Goal: Navigation & Orientation: Find specific page/section

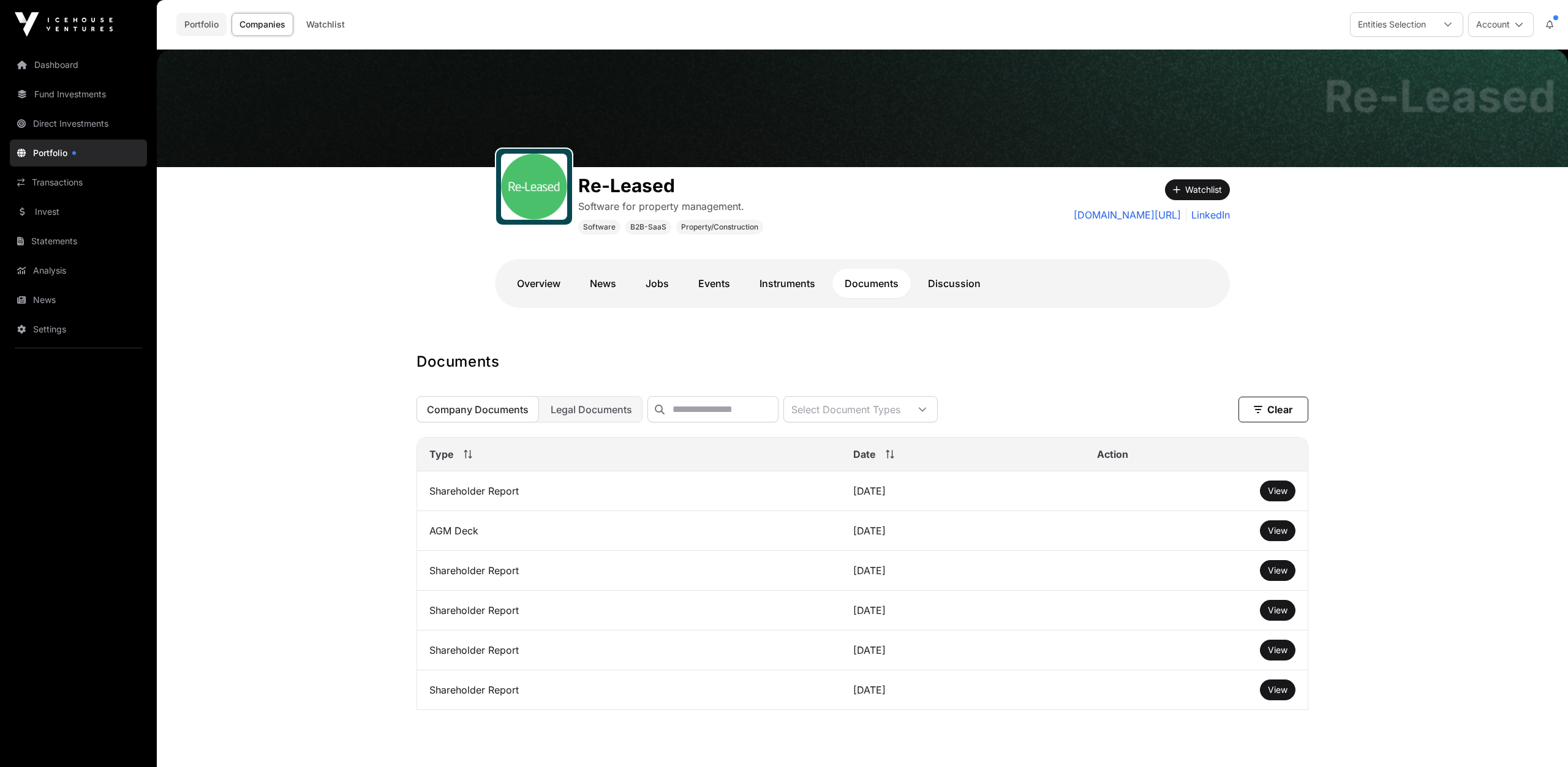
click at [199, 21] on link "Portfolio" at bounding box center [201, 24] width 50 height 23
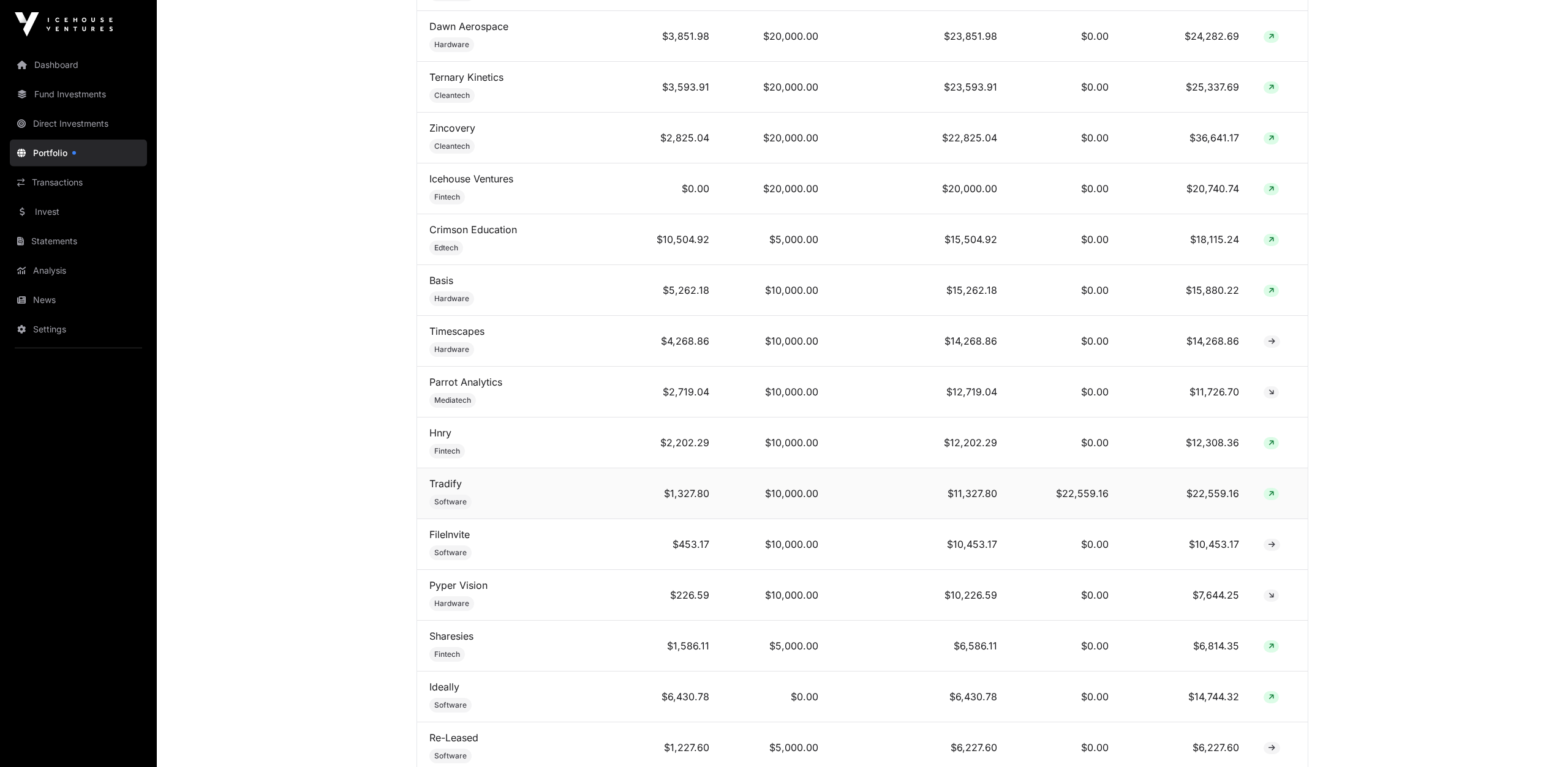
scroll to position [700, 0]
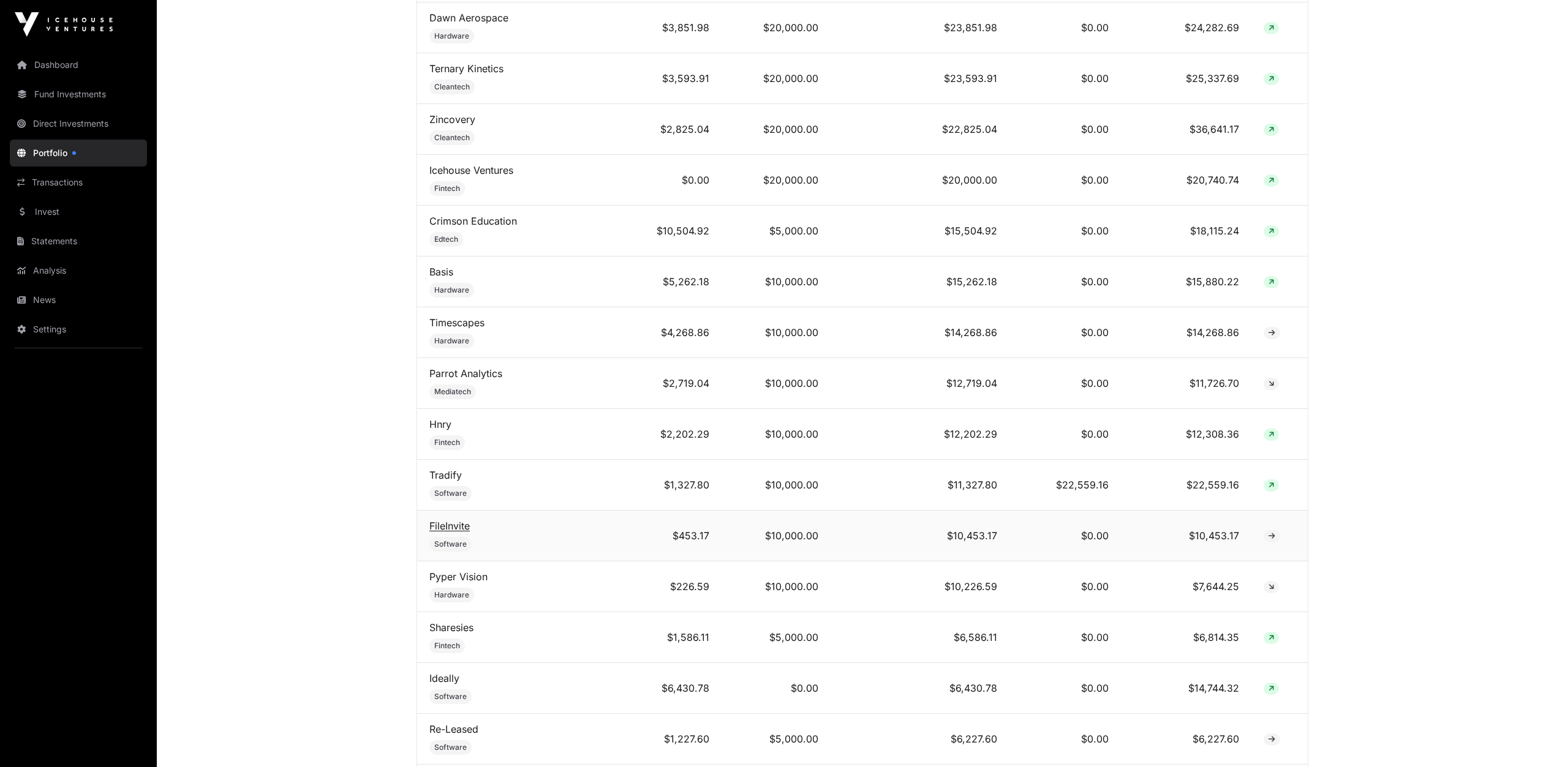
click at [449, 520] on link "FileInvite" at bounding box center [449, 525] width 40 height 12
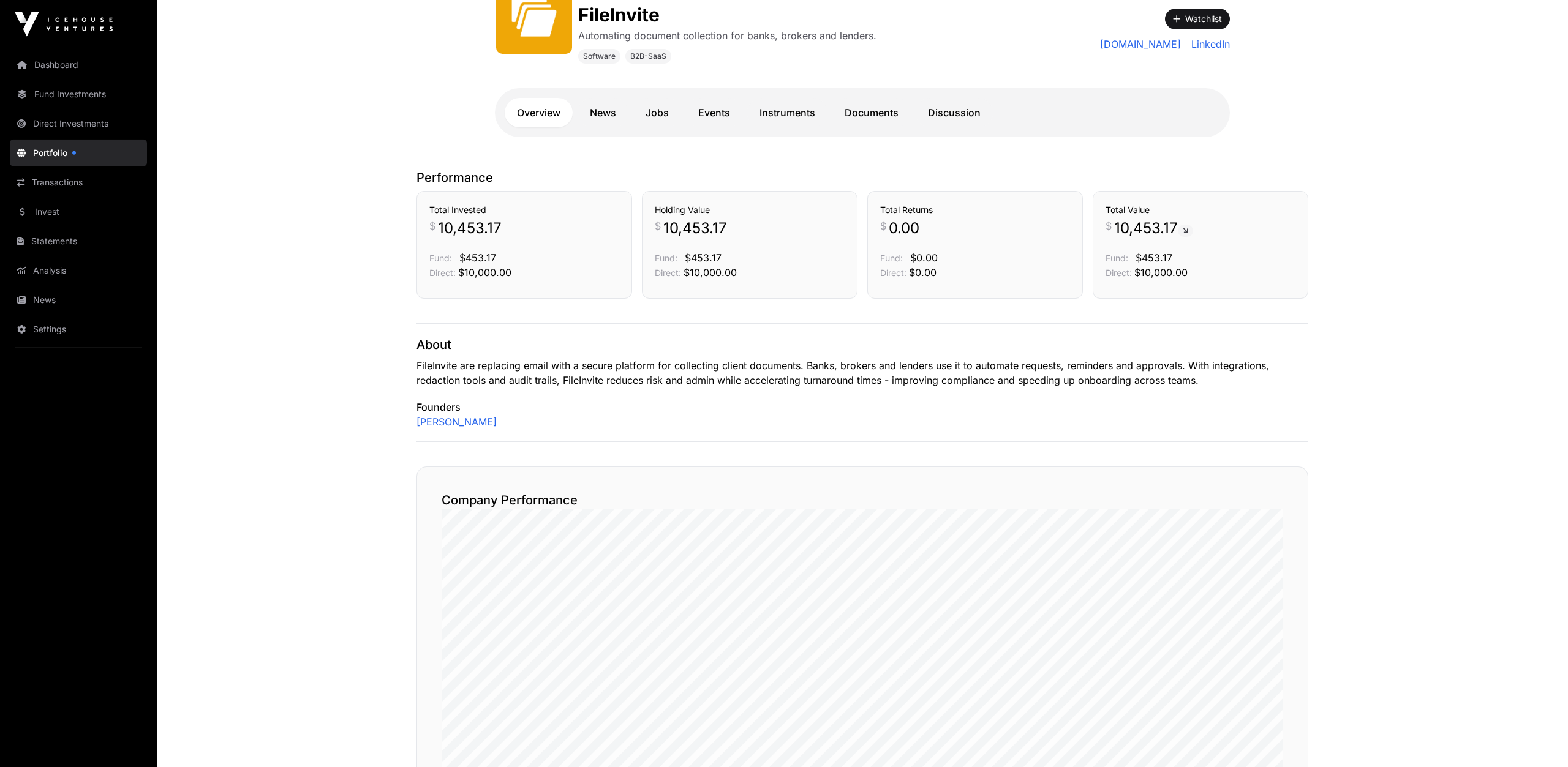
scroll to position [191, 0]
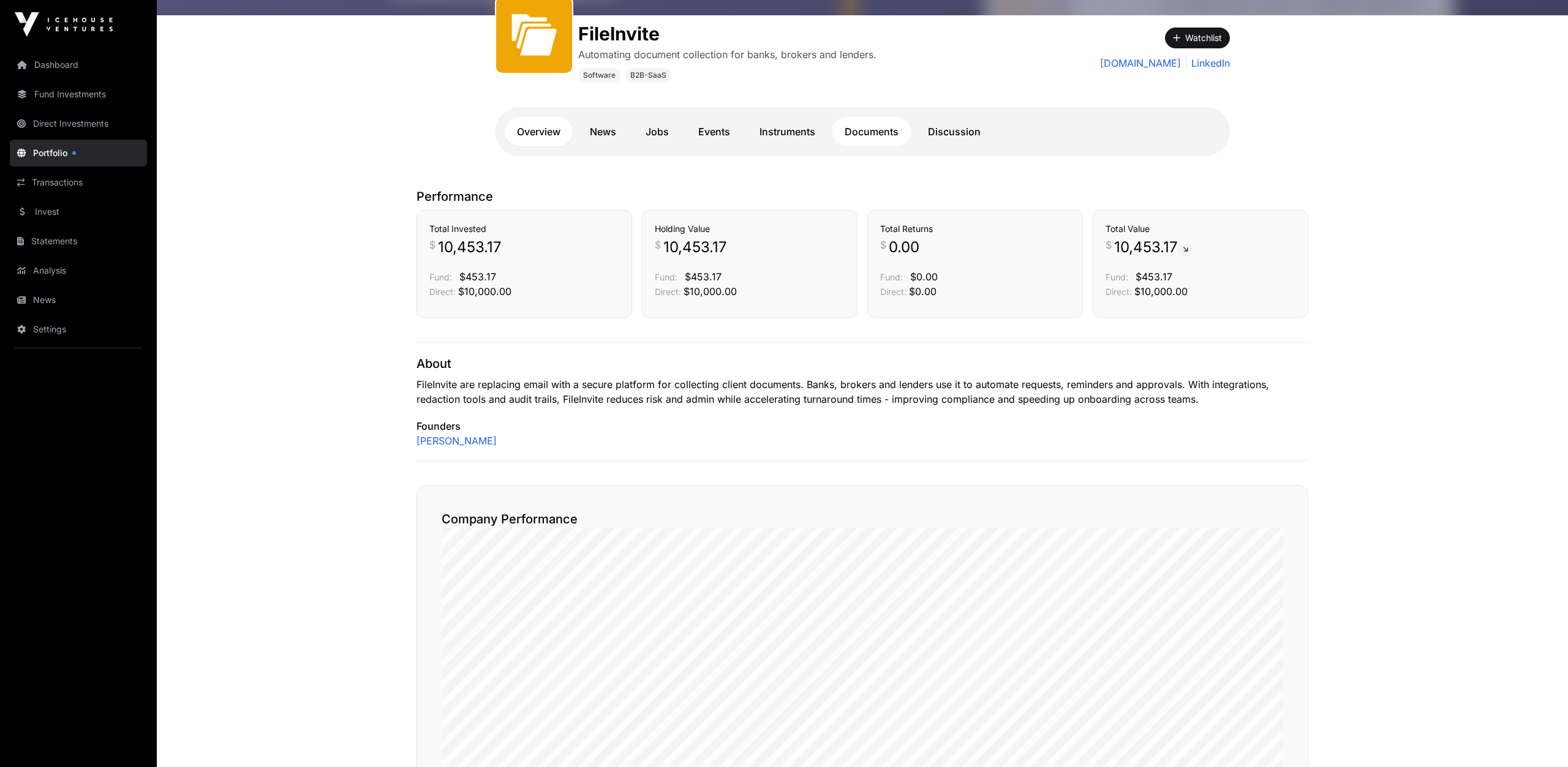
click at [876, 128] on link "Documents" at bounding box center [871, 132] width 79 height 29
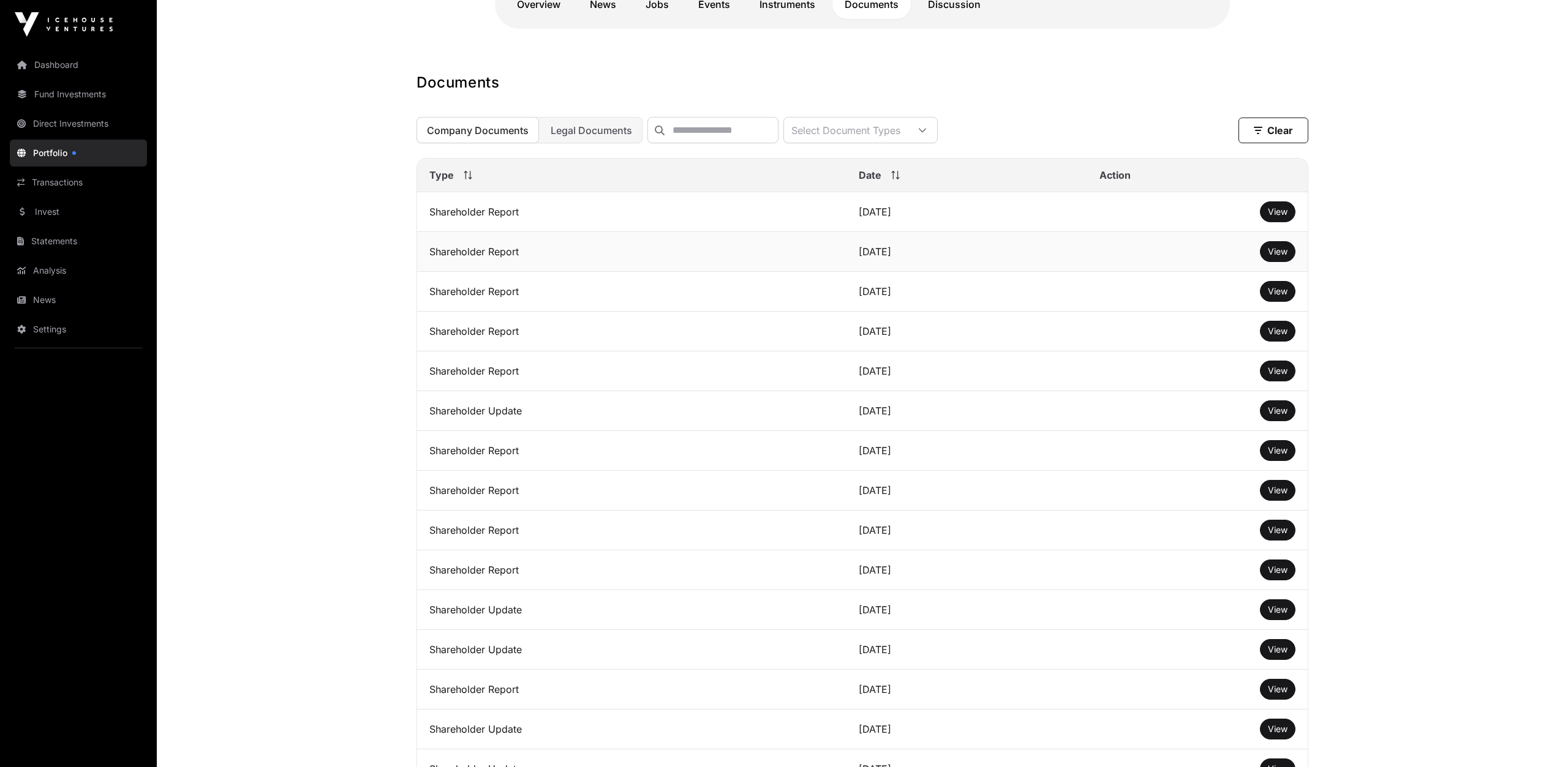
scroll to position [64, 0]
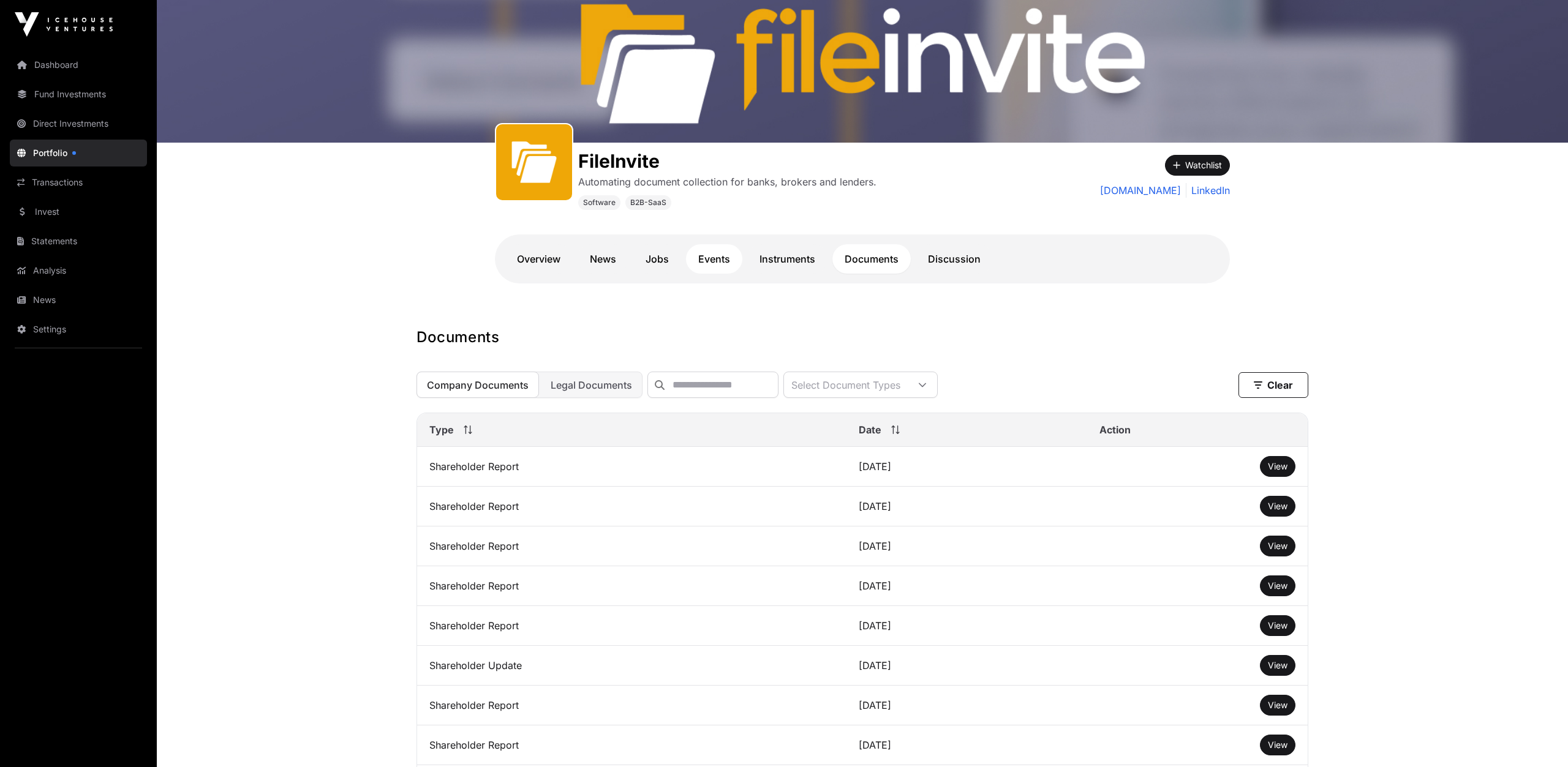
click at [731, 258] on link "Events" at bounding box center [714, 259] width 57 height 29
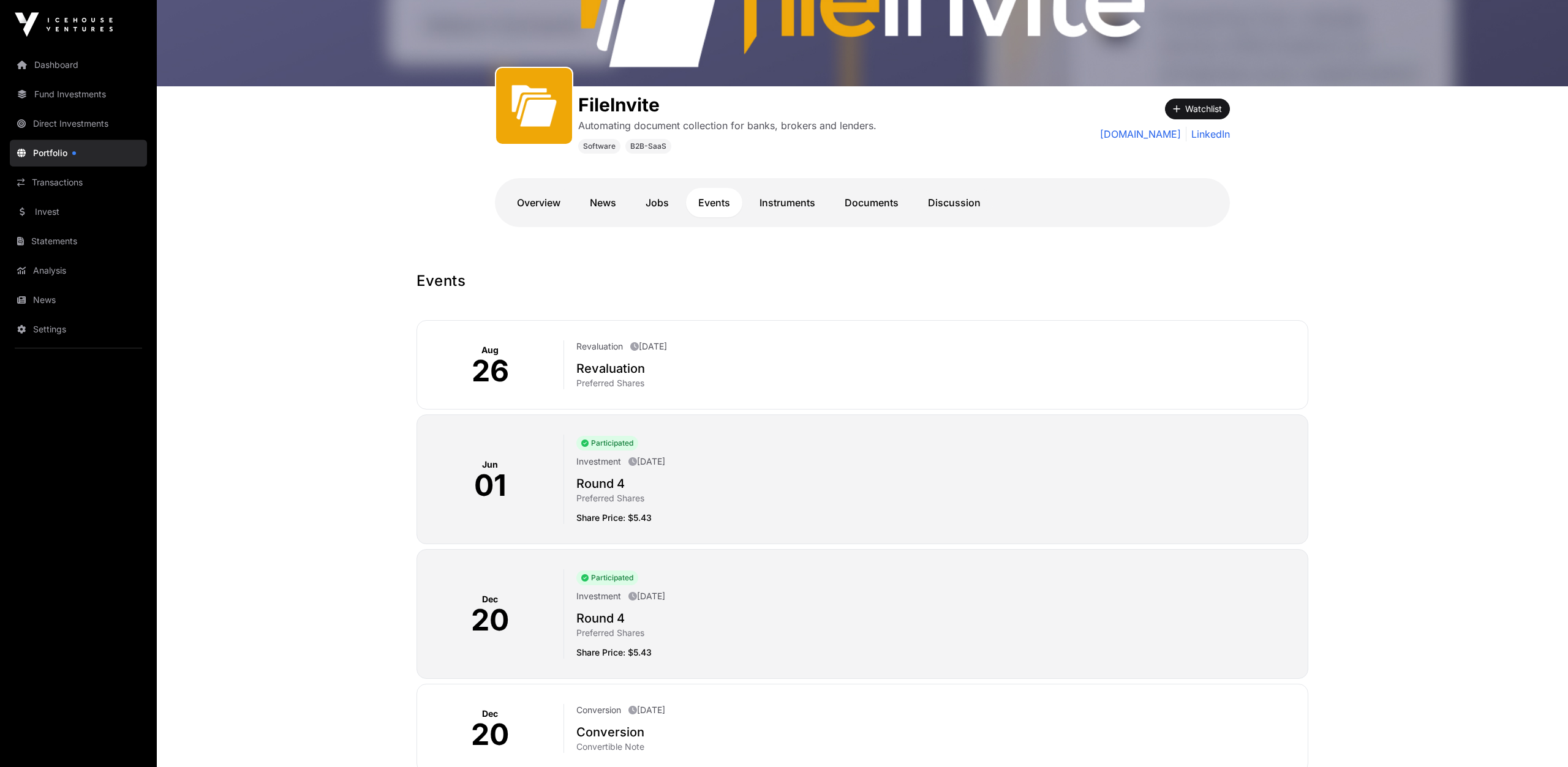
scroll to position [64, 0]
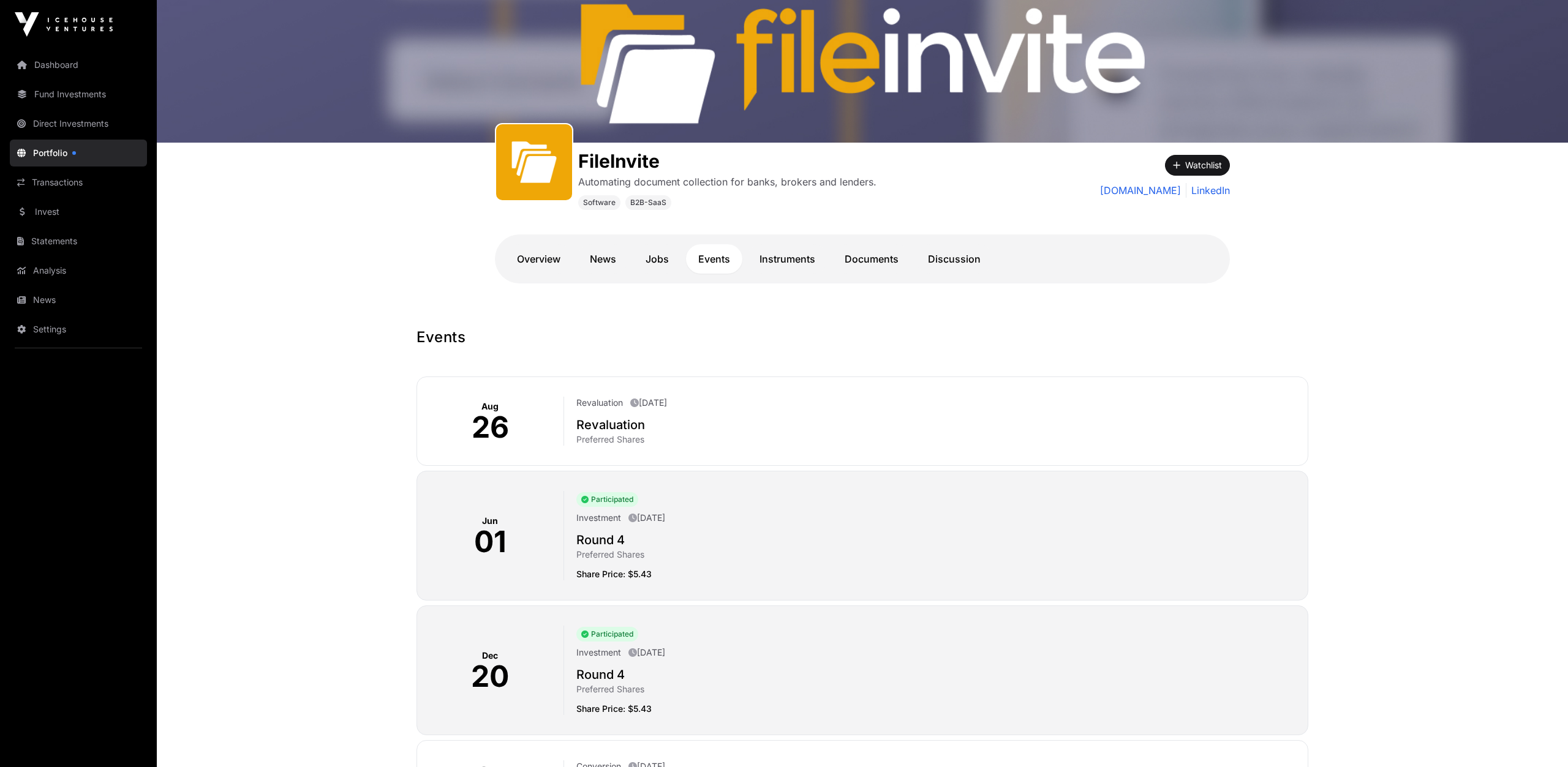
click at [66, 151] on link "Portfolio" at bounding box center [79, 153] width 137 height 27
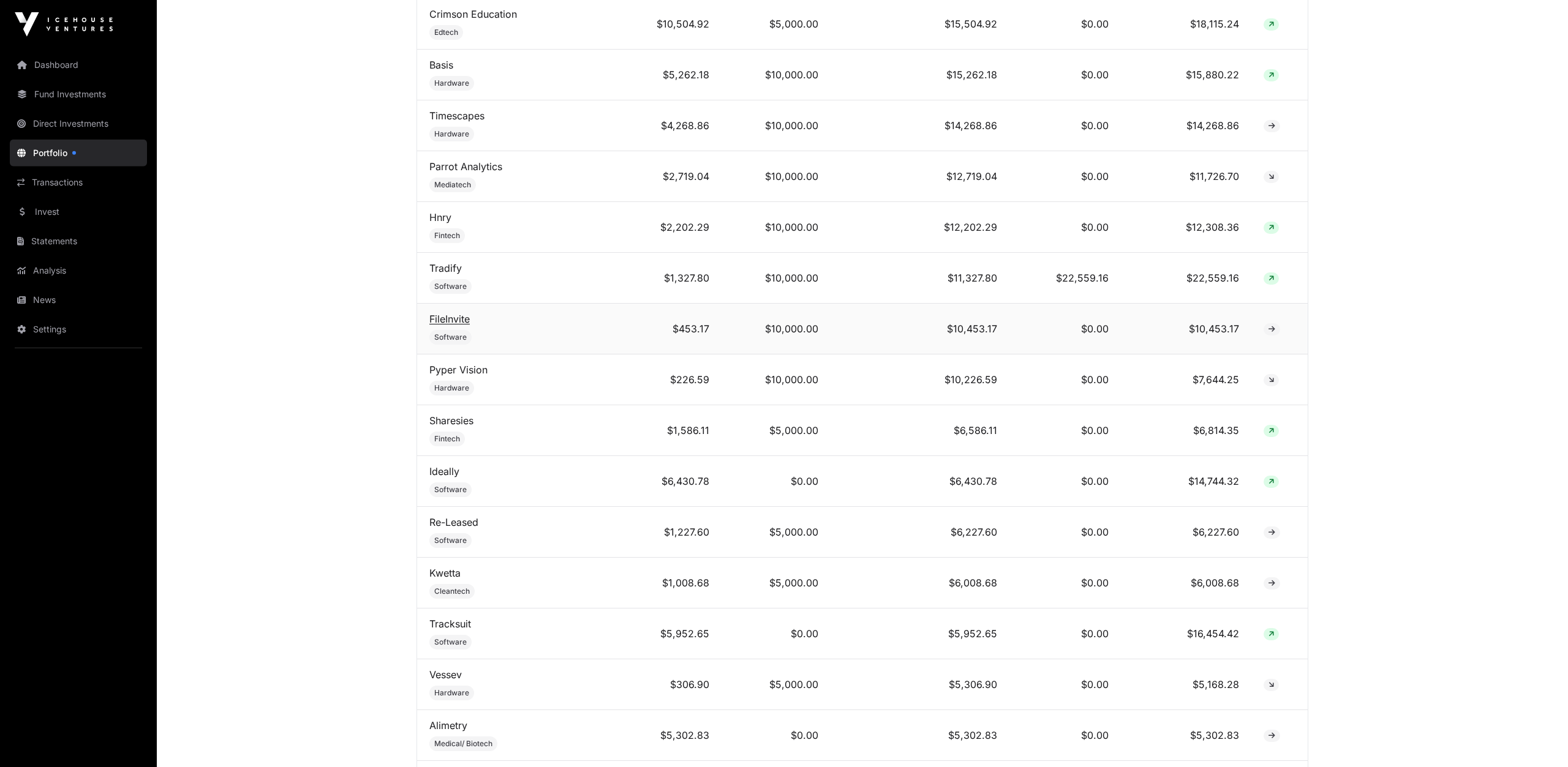
scroll to position [956, 0]
